Goal: Task Accomplishment & Management: Manage account settings

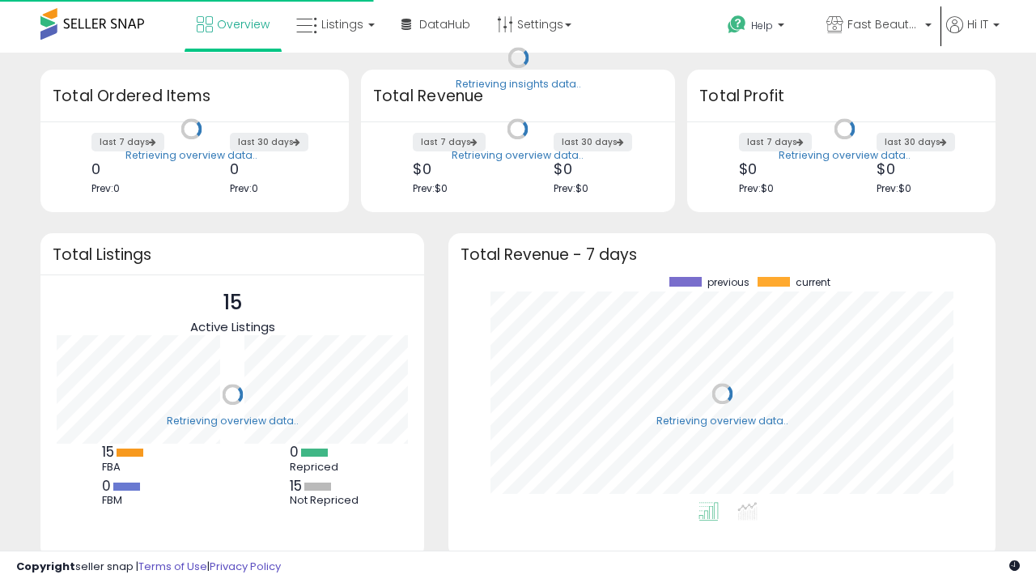
scroll to position [225, 515]
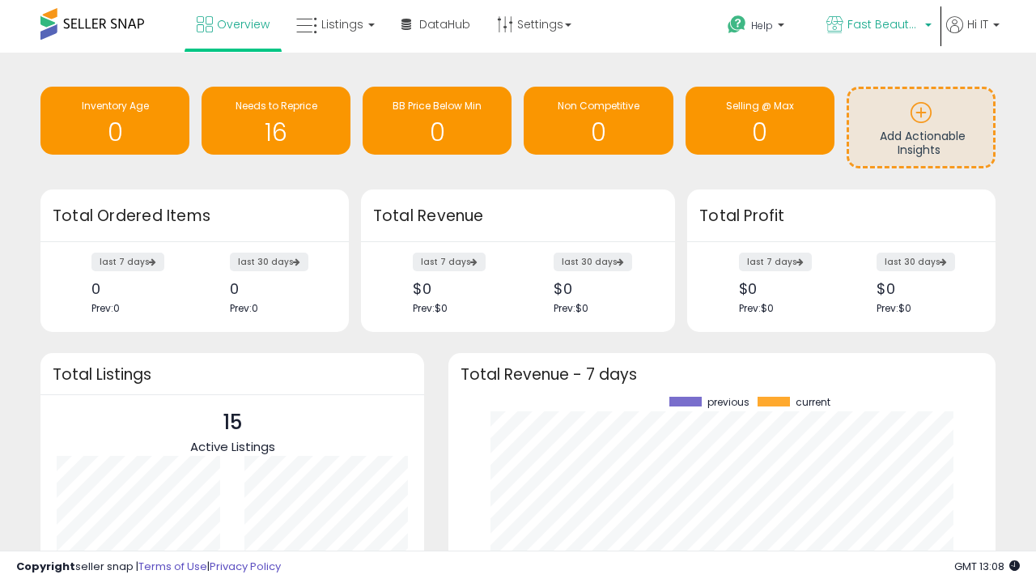
click at [877, 26] on span "Fast Beauty ([GEOGRAPHIC_DATA])" at bounding box center [883, 24] width 73 height 16
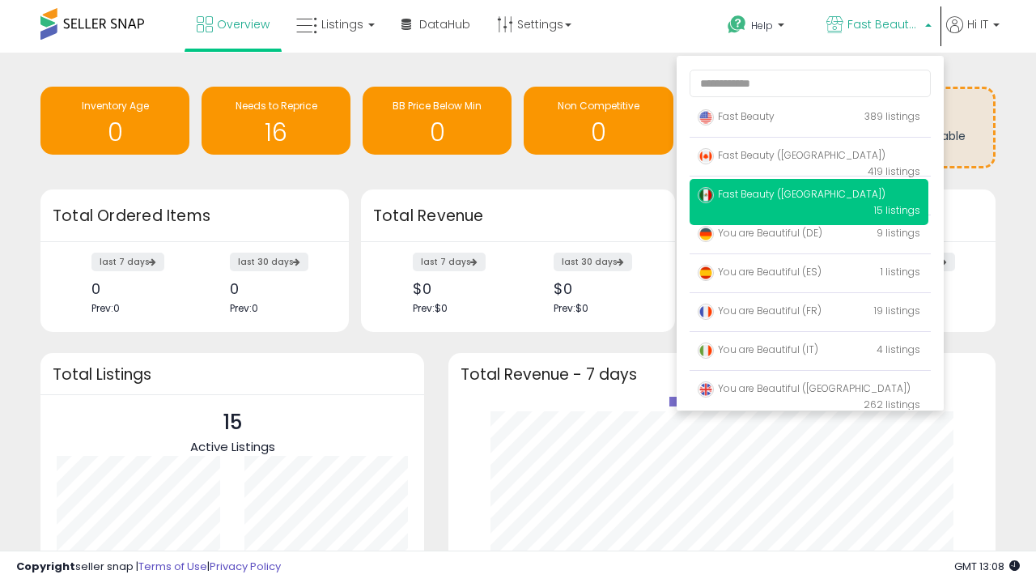
click at [808, 352] on span "You are Beautiful (IT)" at bounding box center [757, 349] width 121 height 14
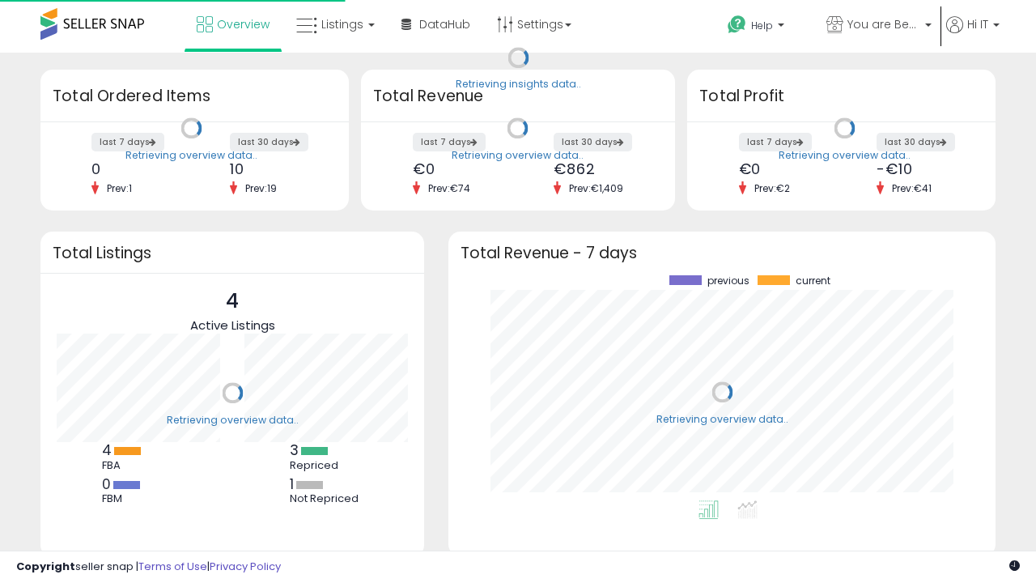
scroll to position [225, 515]
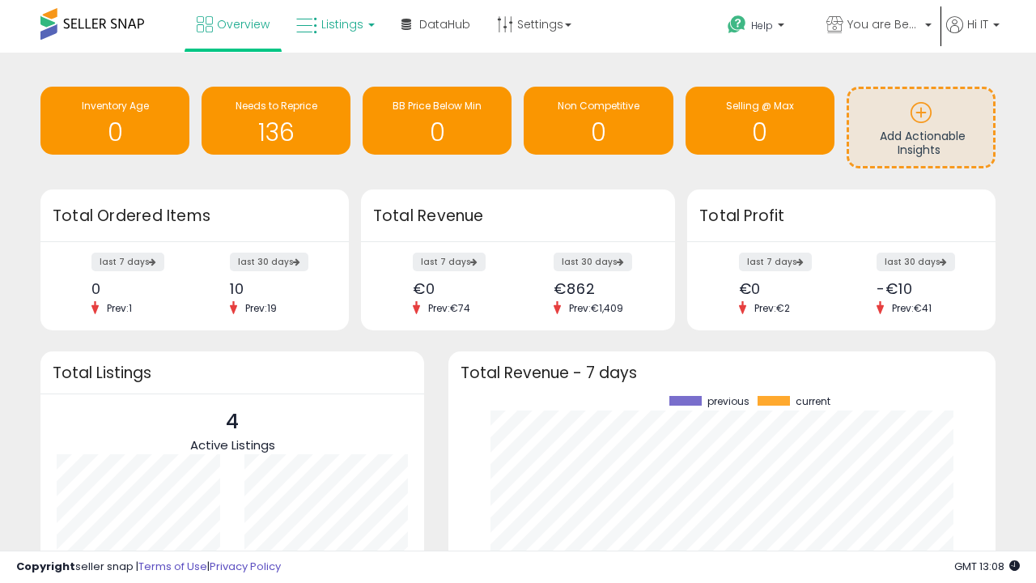
click at [333, 24] on span "Listings" at bounding box center [342, 24] width 42 height 16
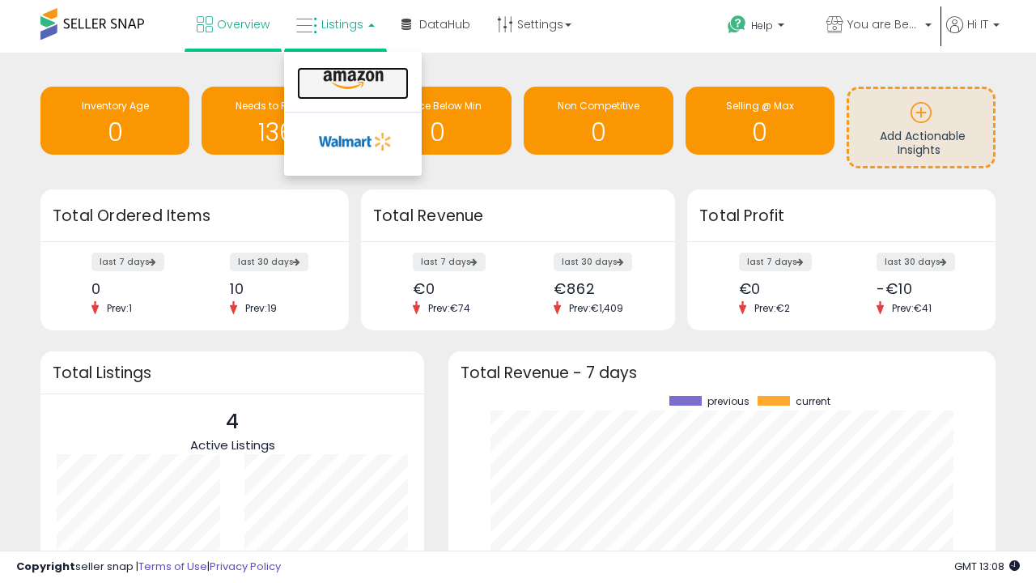
click at [351, 80] on icon at bounding box center [353, 80] width 70 height 21
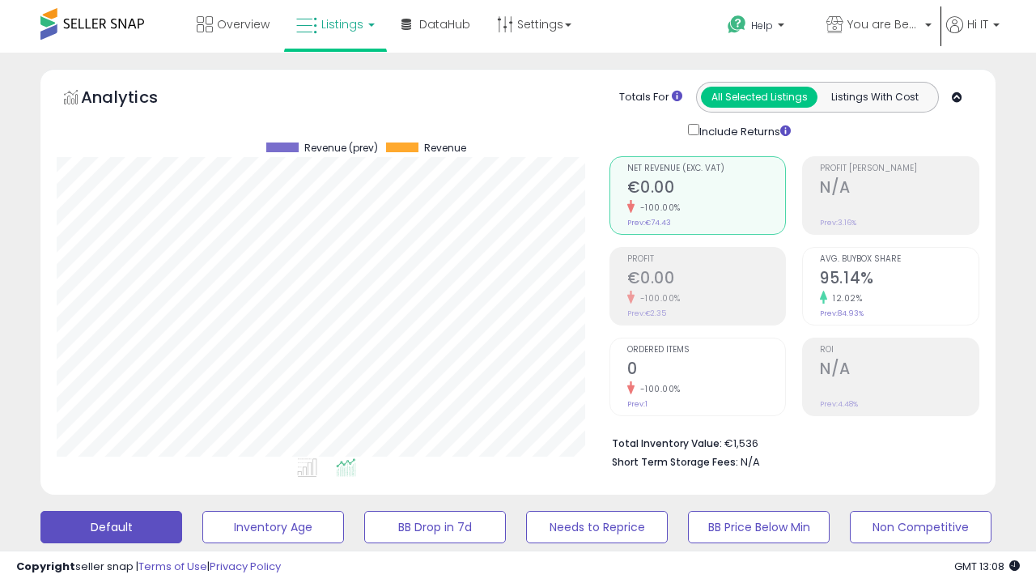
scroll to position [332, 552]
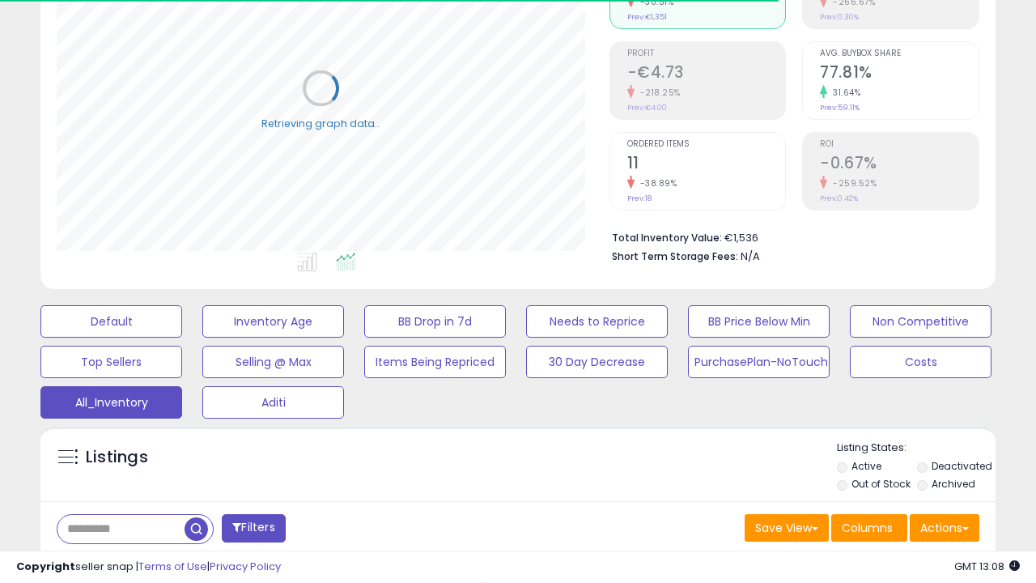
click at [115, 562] on span "Last 30 Days" at bounding box center [118, 570] width 70 height 16
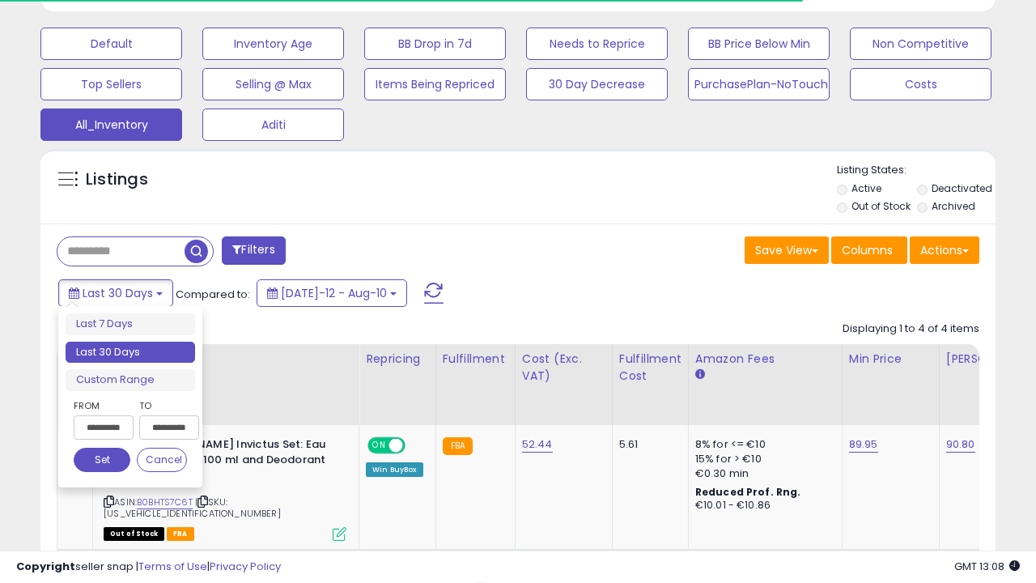
click at [130, 352] on li "Last 30 Days" at bounding box center [130, 352] width 129 height 22
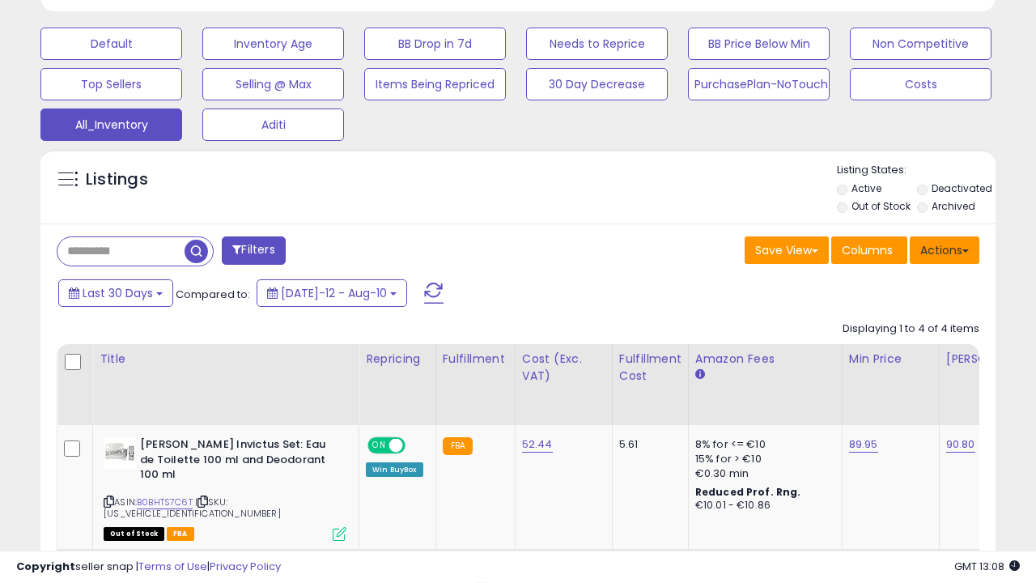
click at [944, 248] on button "Actions" at bounding box center [944, 250] width 70 height 28
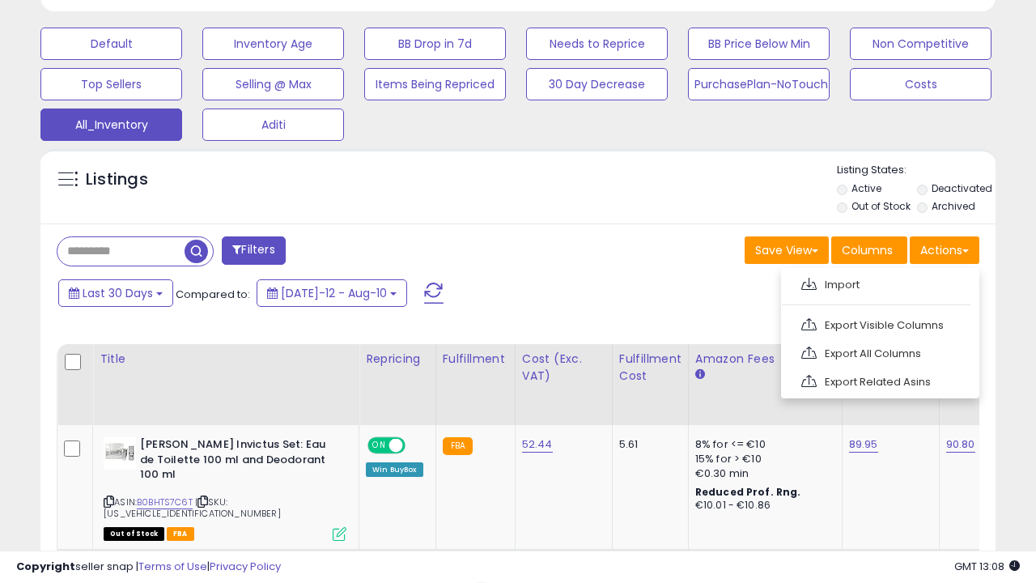
click at [878, 351] on link "Export All Columns" at bounding box center [878, 353] width 177 height 25
